Goal: Task Accomplishment & Management: Complete application form

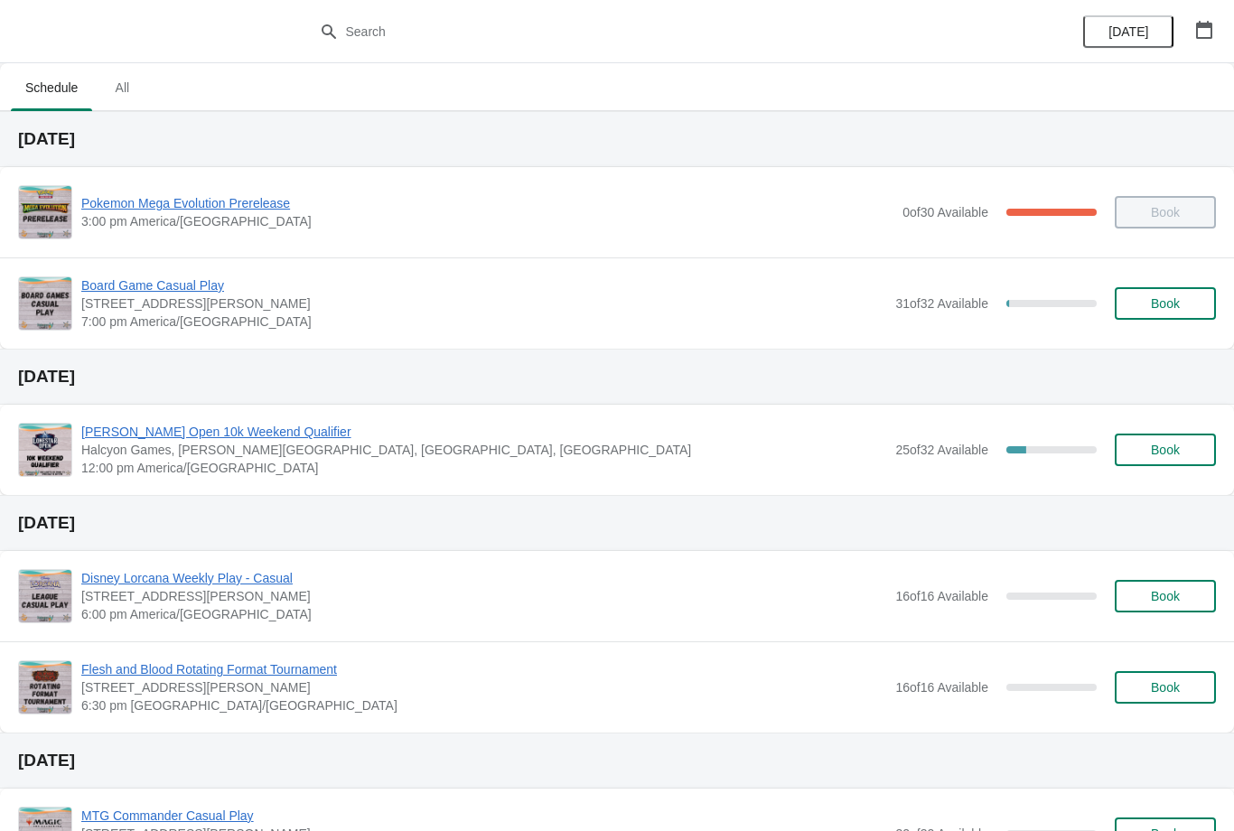
click at [1185, 306] on span "Book" at bounding box center [1165, 303] width 69 height 14
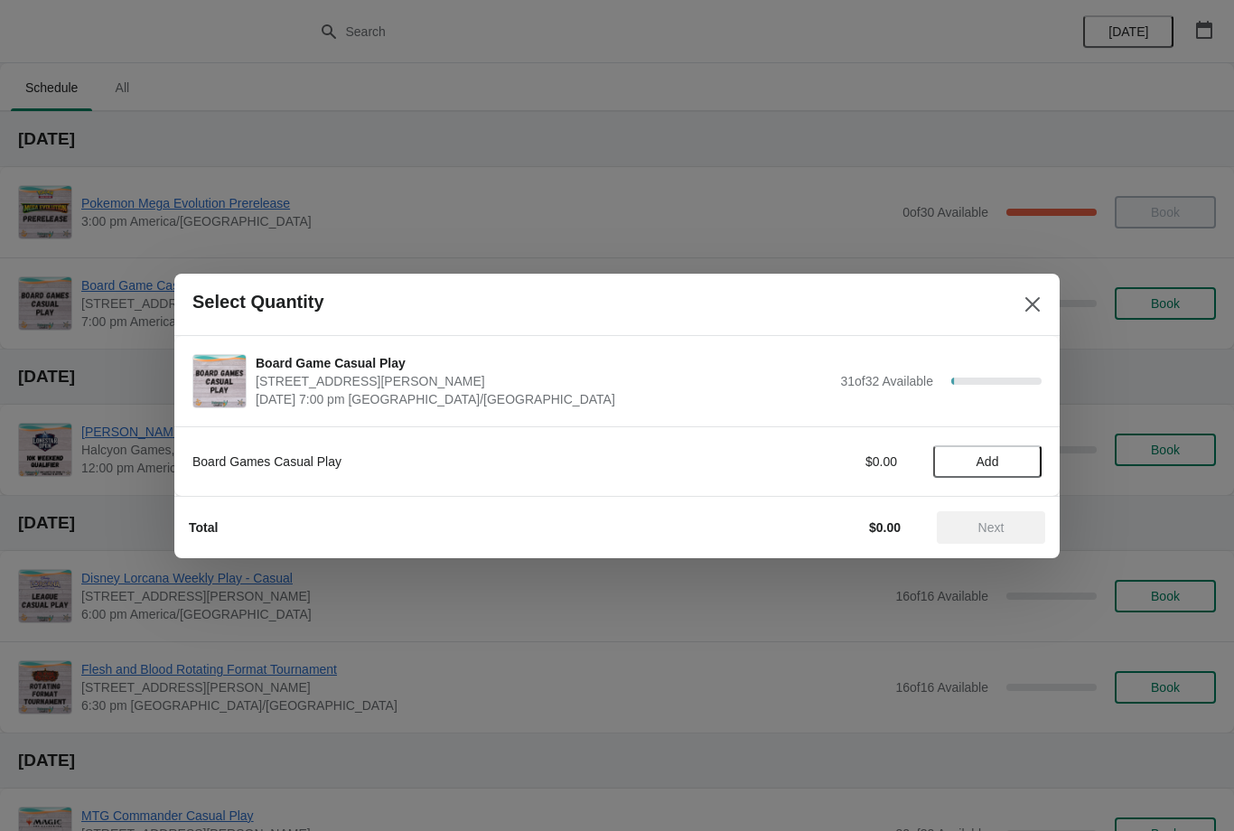
click at [1003, 450] on button "Add" at bounding box center [987, 461] width 108 height 33
click at [988, 520] on span "Next" at bounding box center [991, 527] width 26 height 14
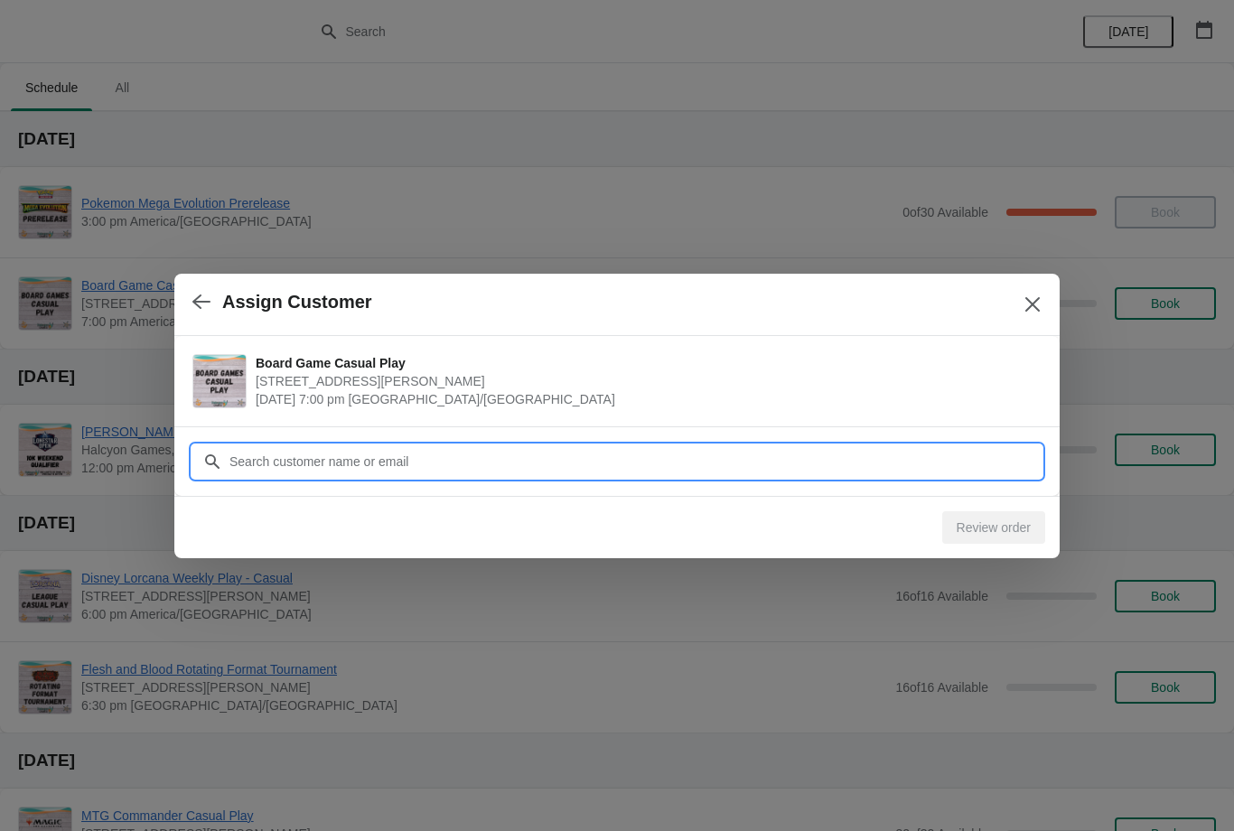
click at [960, 465] on input "Customer" at bounding box center [634, 461] width 813 height 33
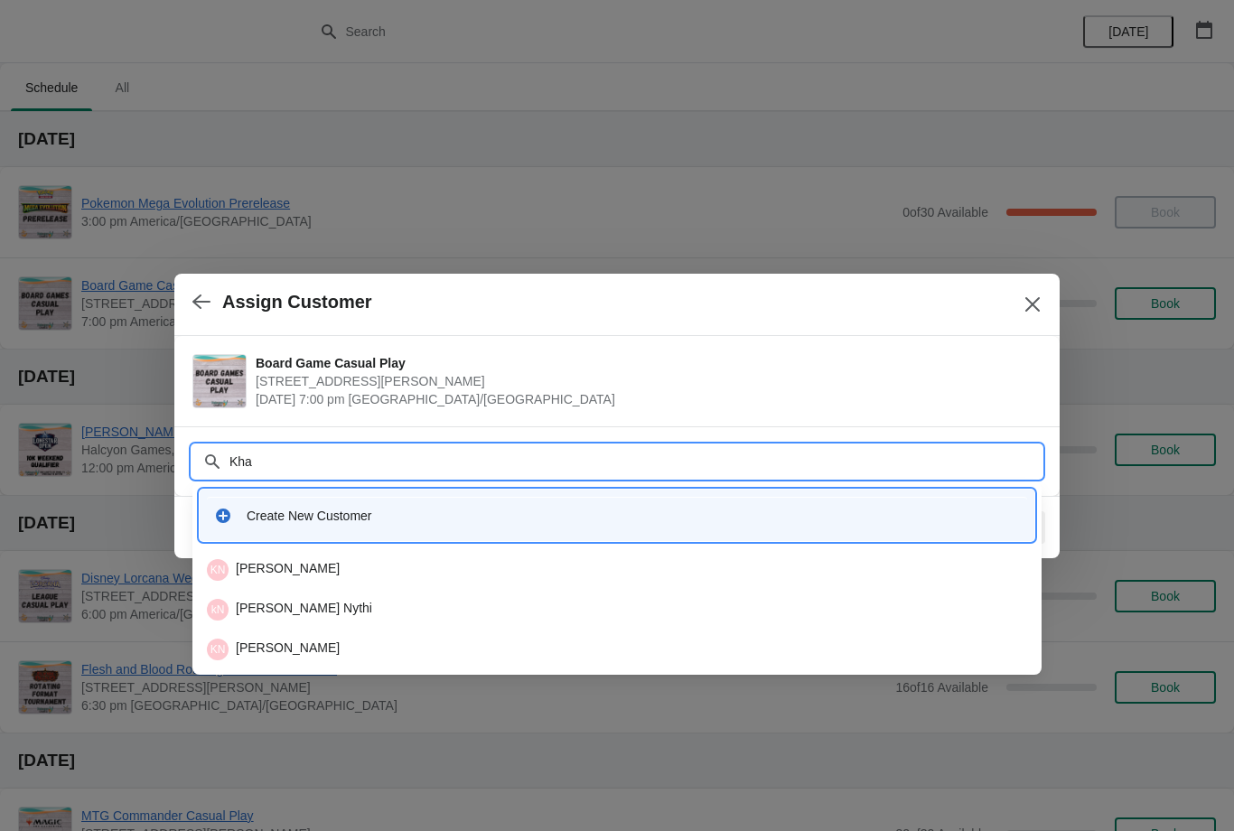
type input "Khal"
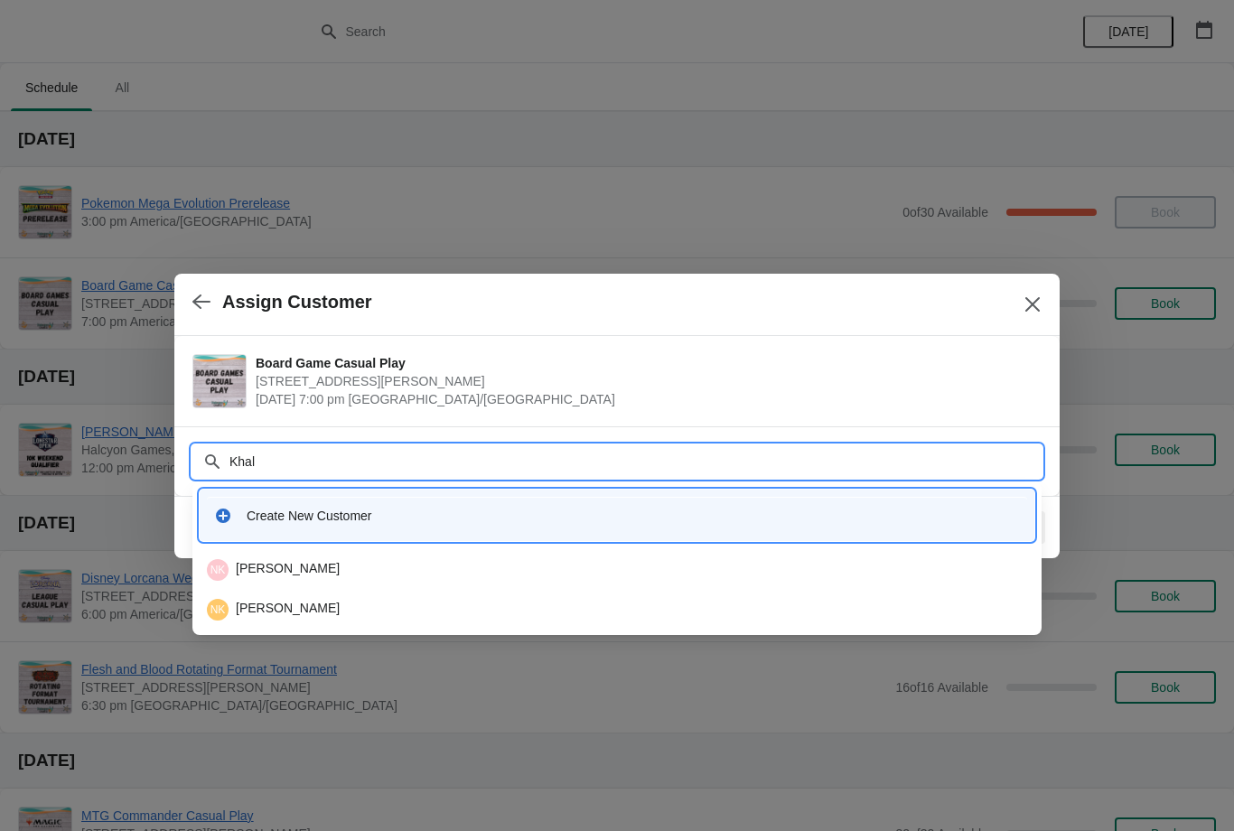
click at [355, 607] on div "NK Noor Khalil" at bounding box center [617, 610] width 820 height 22
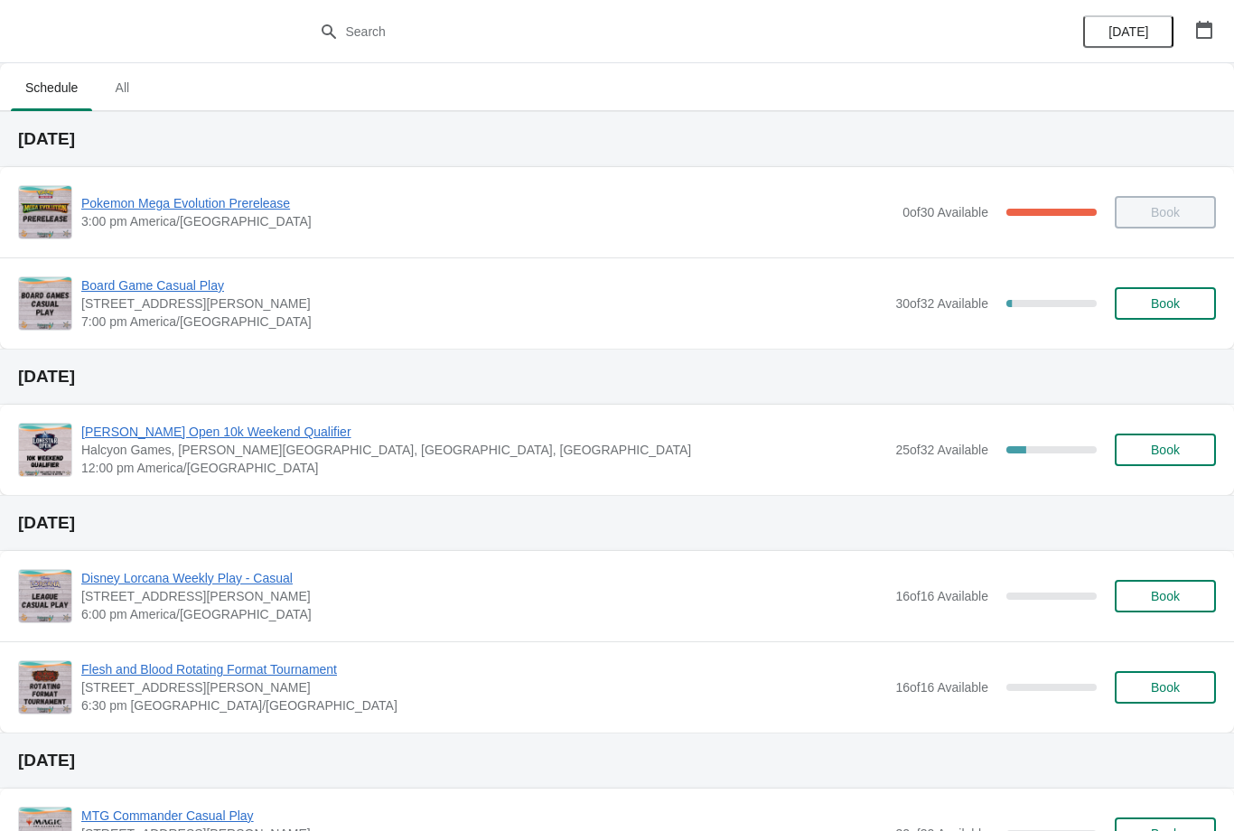
click at [1180, 304] on span "Book" at bounding box center [1165, 303] width 69 height 14
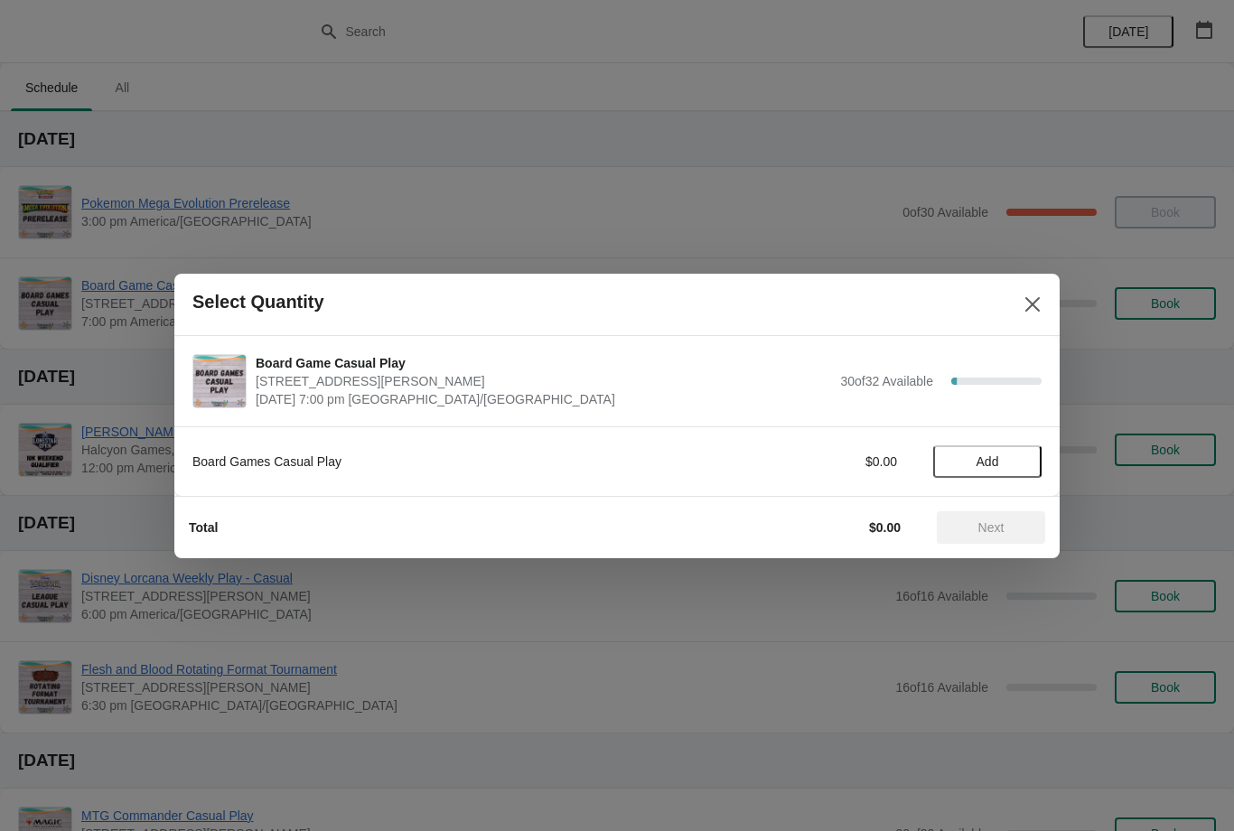
click at [1019, 458] on span "Add" at bounding box center [987, 461] width 76 height 14
click at [1027, 449] on div "Board Games Casual Play $5.95 1" at bounding box center [616, 461] width 849 height 33
click at [999, 534] on span "Next" at bounding box center [991, 527] width 26 height 14
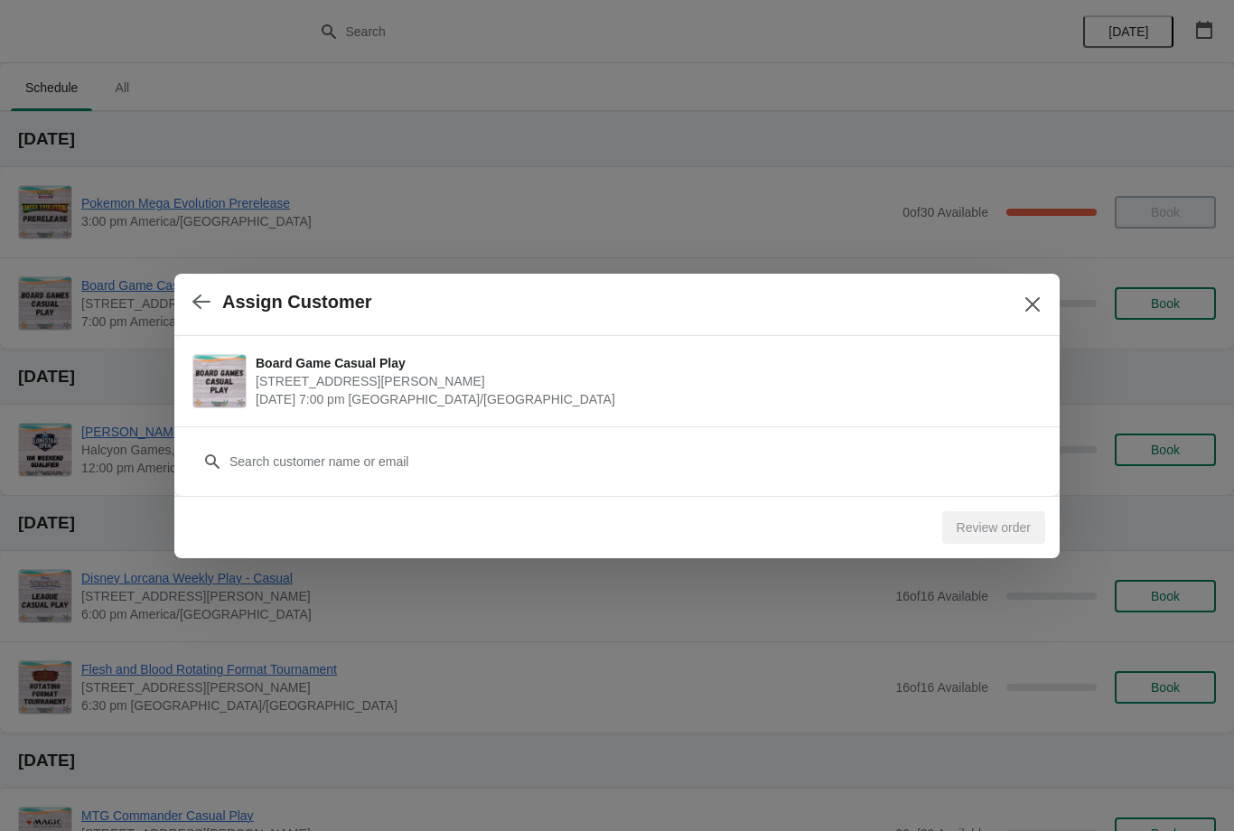
click at [207, 303] on icon "button" at bounding box center [201, 301] width 18 height 14
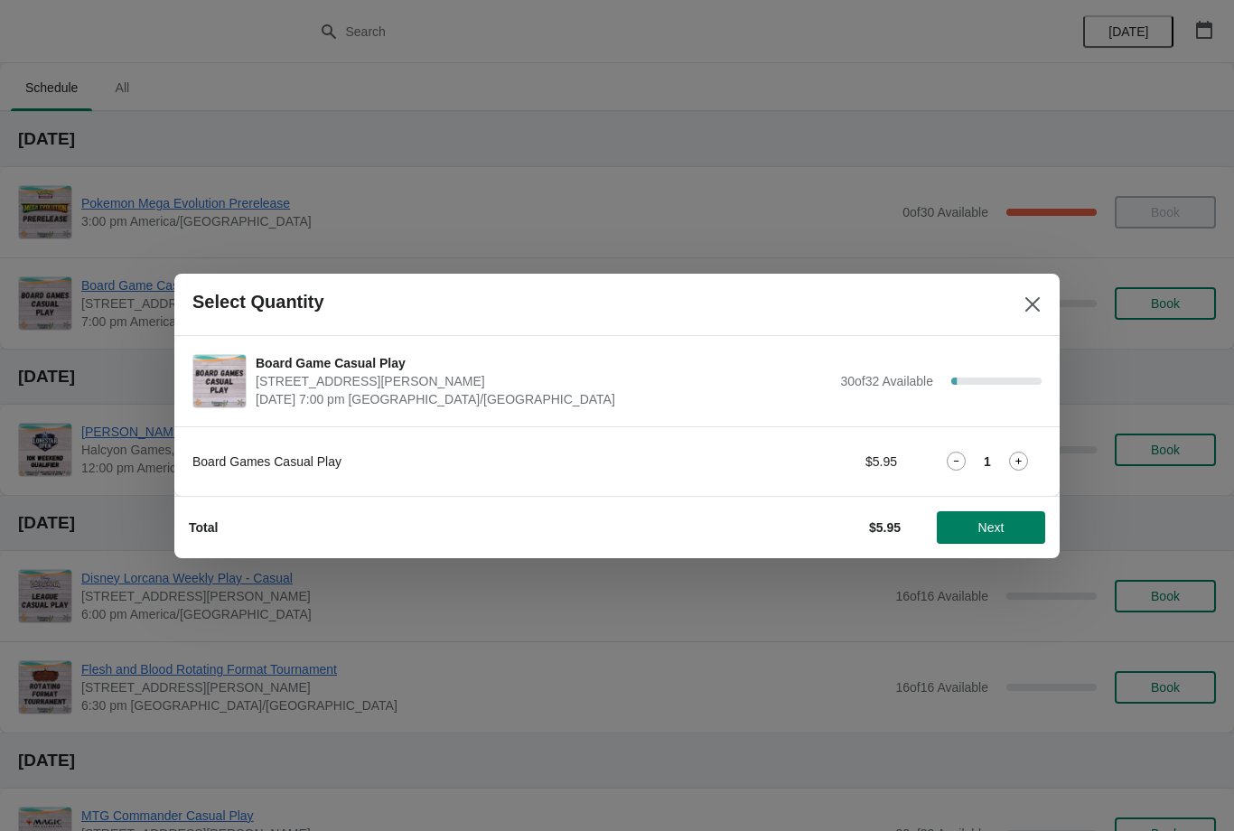
click at [1027, 463] on icon at bounding box center [1018, 461] width 19 height 19
click at [989, 526] on span "Next" at bounding box center [991, 527] width 26 height 14
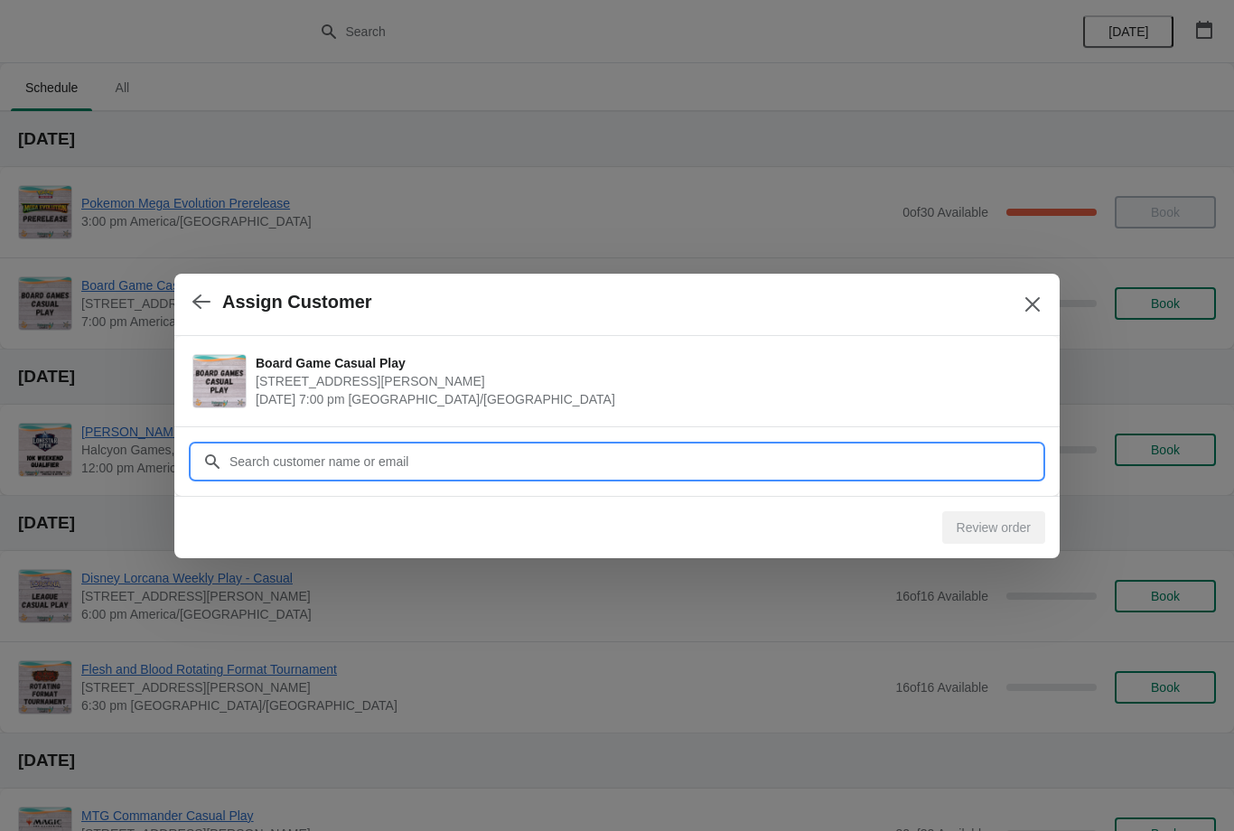
click at [856, 452] on input "Customer" at bounding box center [634, 461] width 813 height 33
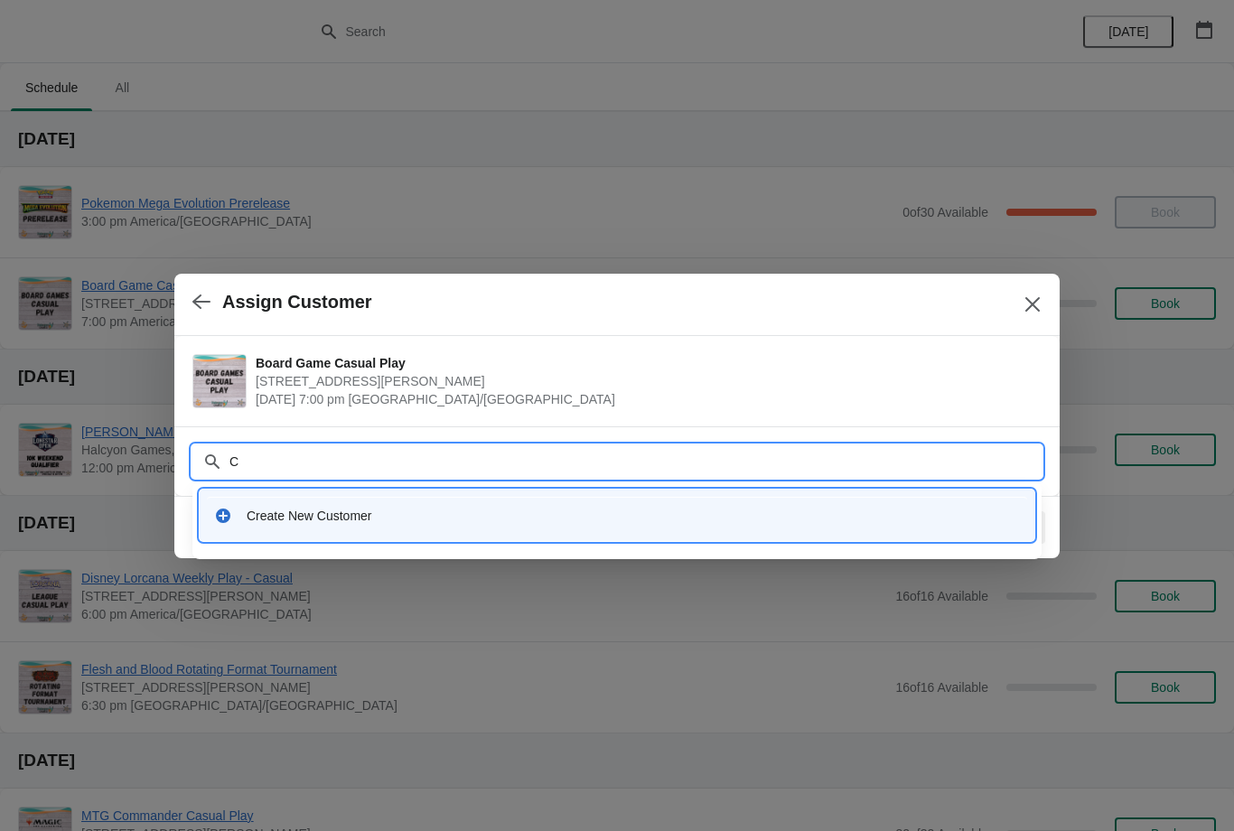
type input "Ch"
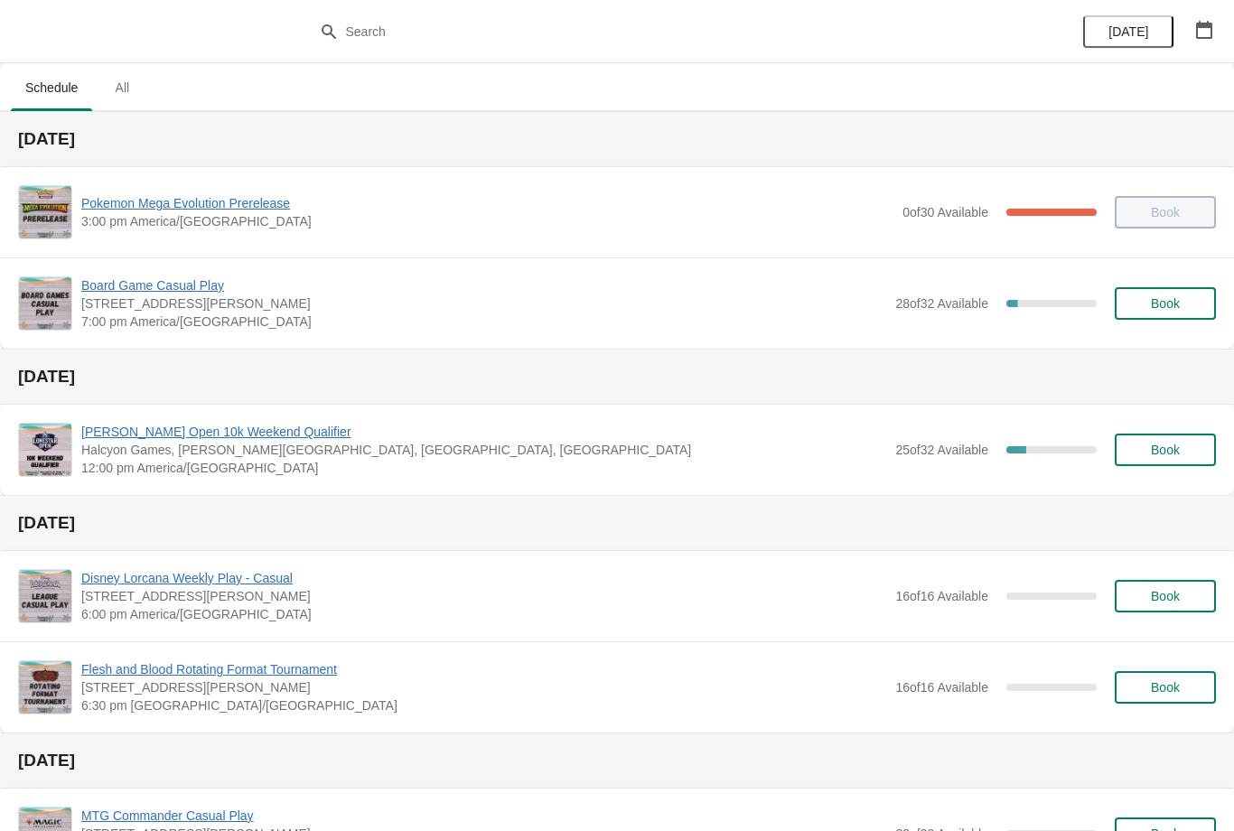
click at [1158, 294] on button "Book" at bounding box center [1164, 303] width 101 height 33
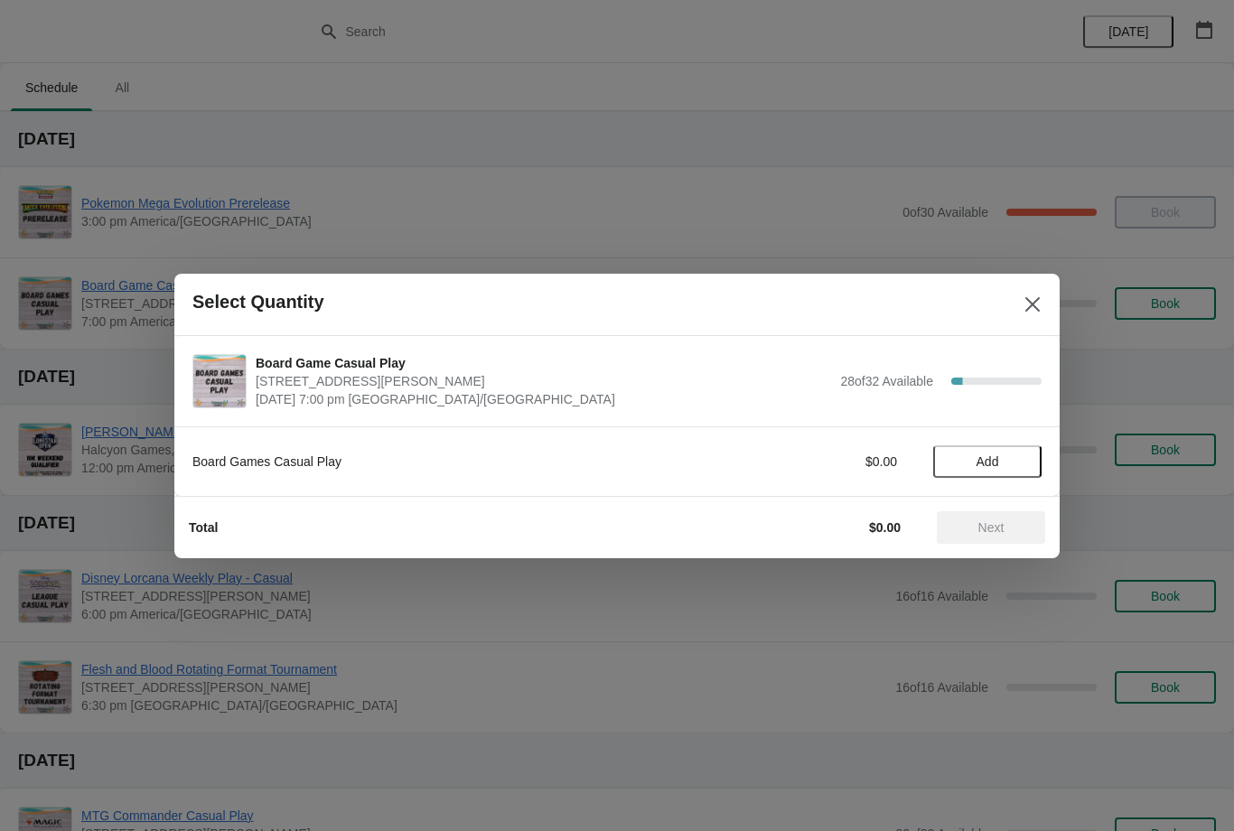
click at [992, 460] on span "Add" at bounding box center [987, 461] width 23 height 14
click at [968, 525] on span "Next" at bounding box center [990, 527] width 79 height 14
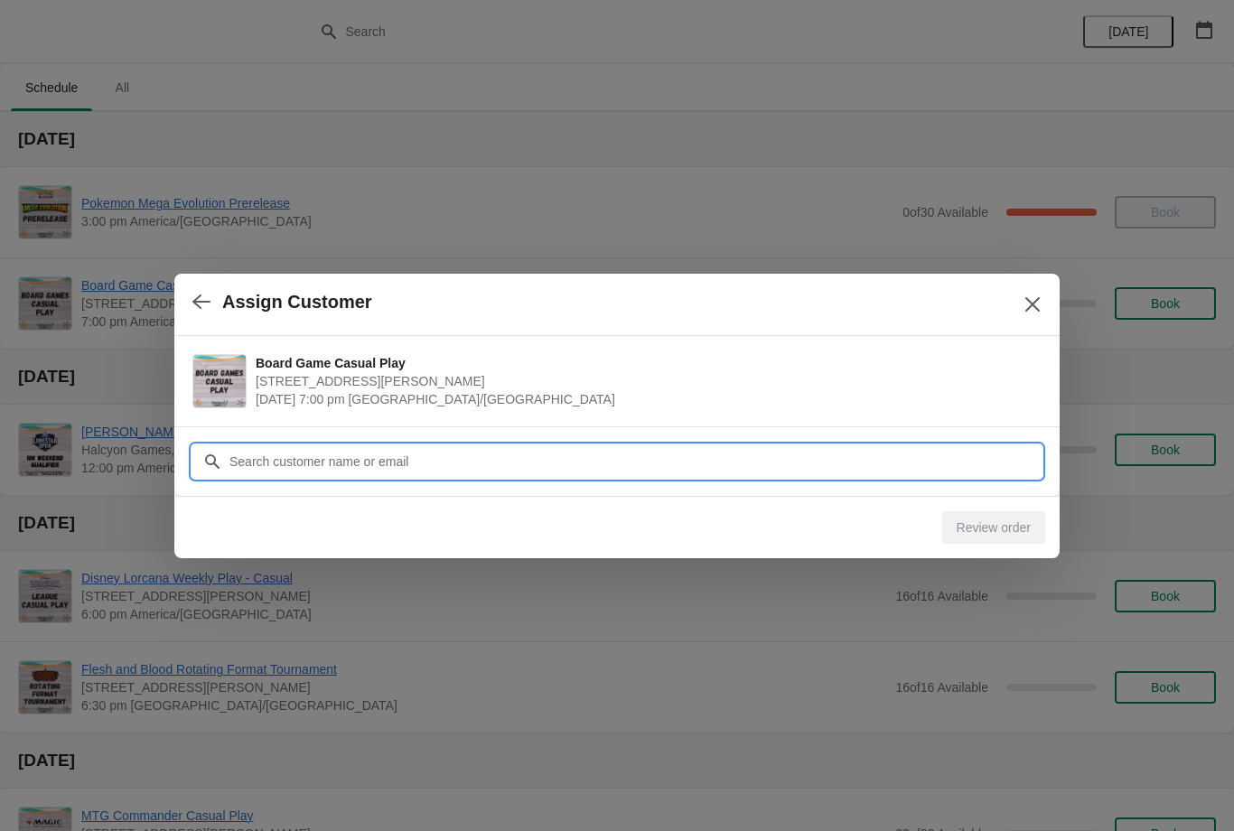
click at [946, 458] on input "Customer" at bounding box center [634, 461] width 813 height 33
